Goal: Information Seeking & Learning: Learn about a topic

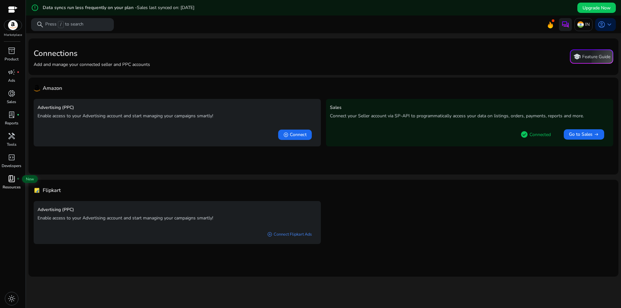
click at [9, 181] on span "book_4" at bounding box center [12, 179] width 8 height 8
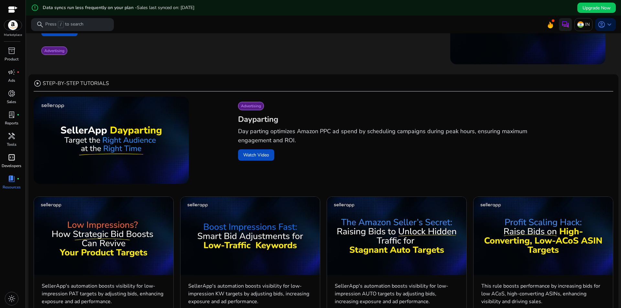
scroll to position [97, 0]
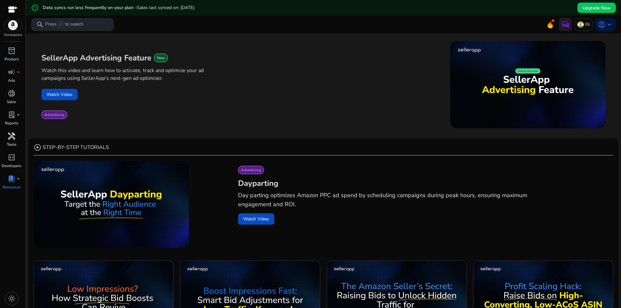
click at [11, 134] on span "handyman" at bounding box center [12, 136] width 8 height 8
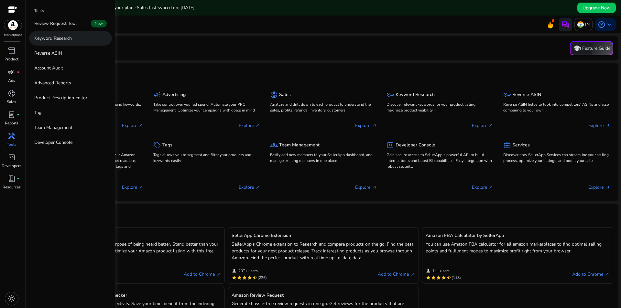
click at [62, 41] on p "Keyword Research" at bounding box center [53, 38] width 38 height 7
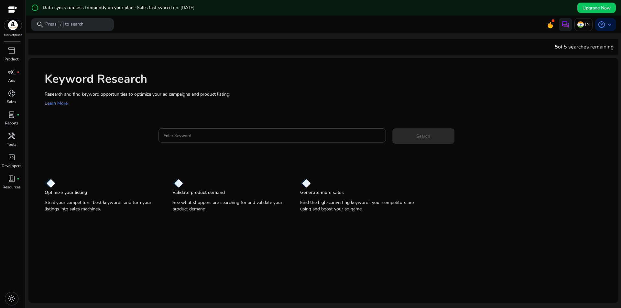
click at [227, 137] on input "Enter Keyword" at bounding box center [272, 135] width 217 height 7
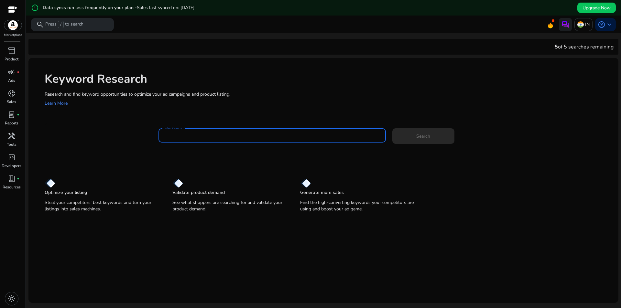
paste input "**********"
type input "**********"
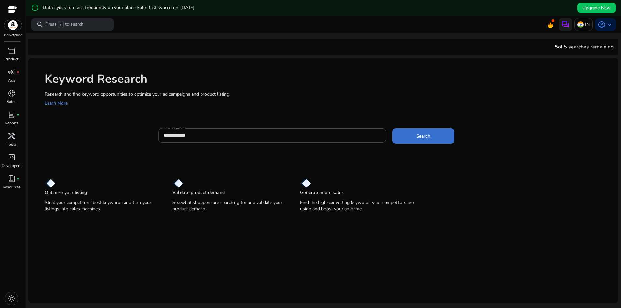
click at [424, 137] on span "Search" at bounding box center [423, 136] width 14 height 7
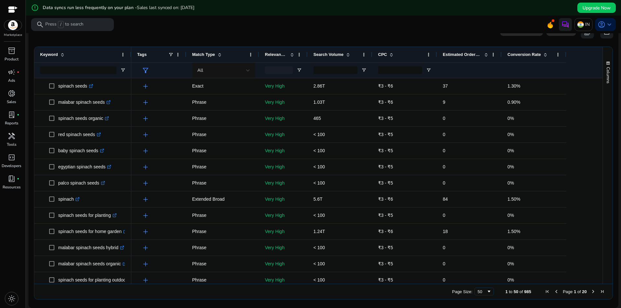
click at [225, 54] on div "Match Type" at bounding box center [219, 55] width 54 height 12
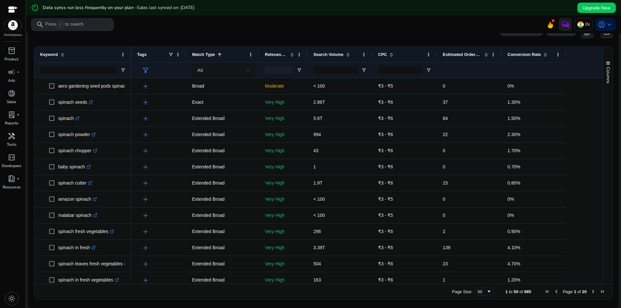
click at [232, 55] on div "Match Type 1" at bounding box center [219, 55] width 54 height 12
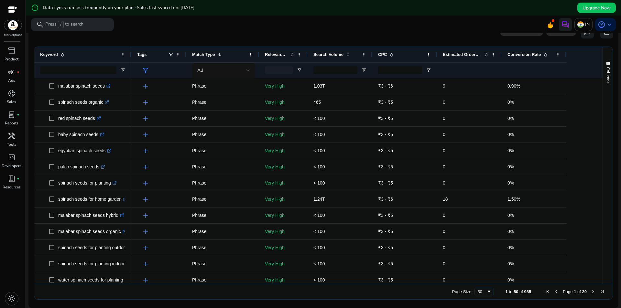
click at [232, 55] on div "Match Type 1" at bounding box center [219, 55] width 54 height 12
click at [230, 69] on div "All" at bounding box center [221, 70] width 49 height 7
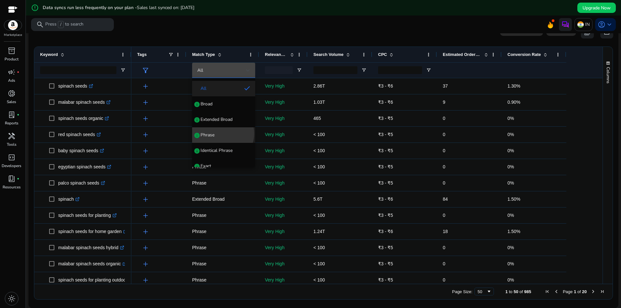
click at [221, 134] on span "Phrase info" at bounding box center [223, 135] width 53 height 6
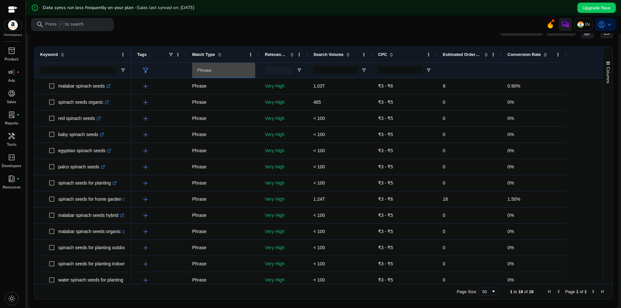
click at [276, 56] on span "Relevance Score" at bounding box center [276, 54] width 23 height 5
click at [291, 54] on span at bounding box center [291, 54] width 5 height 5
click at [0, 0] on span at bounding box center [0, 0] width 0 height 0
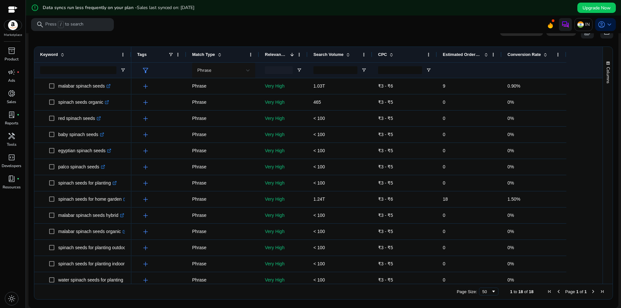
click at [291, 54] on span at bounding box center [291, 54] width 5 height 5
click at [337, 73] on input "Search Volume Filter Input" at bounding box center [335, 70] width 44 height 8
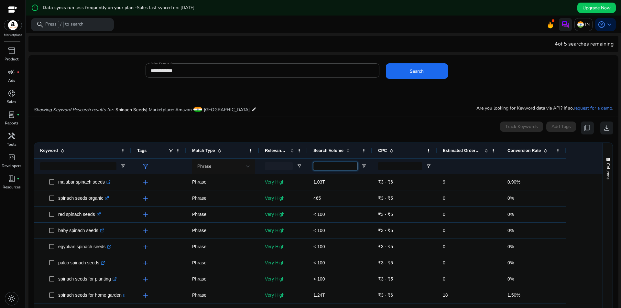
scroll to position [2, 0]
